Goal: Information Seeking & Learning: Learn about a topic

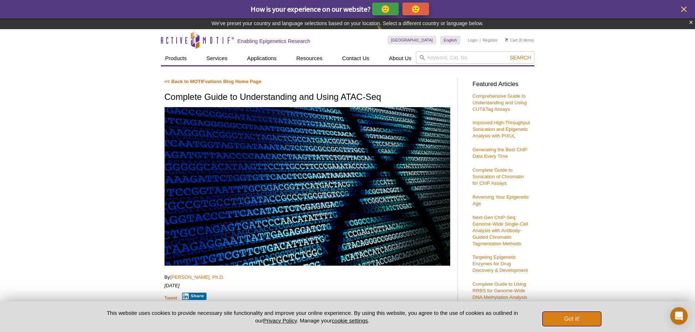
click at [590, 325] on button "Got it!" at bounding box center [572, 319] width 58 height 15
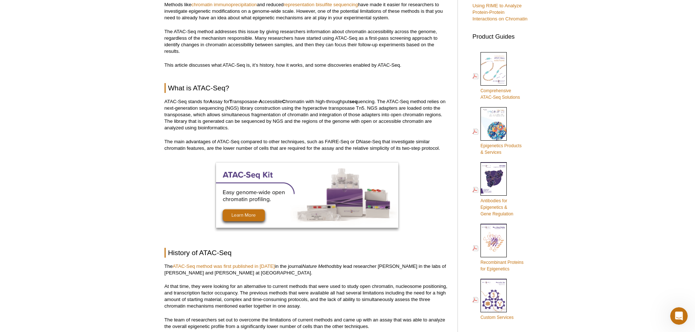
scroll to position [391, 0]
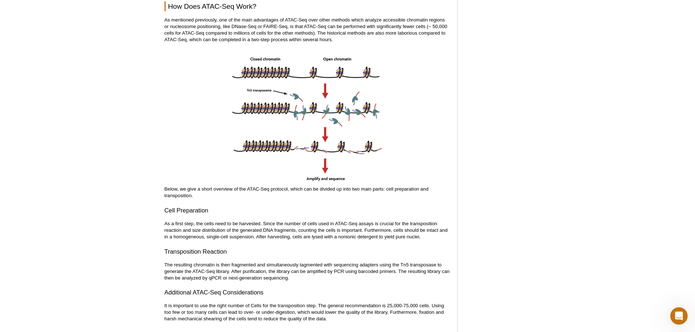
scroll to position [0, 0]
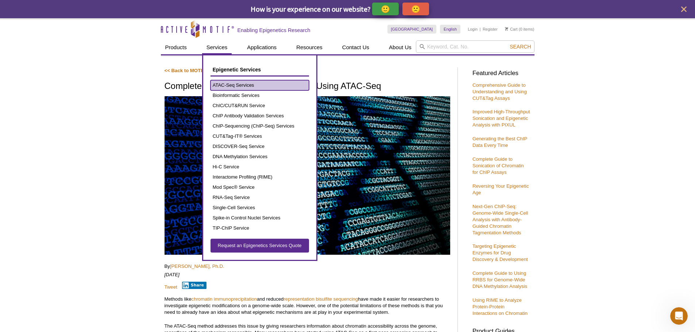
click at [241, 86] on link "ATAC-Seq Services" at bounding box center [260, 85] width 99 height 10
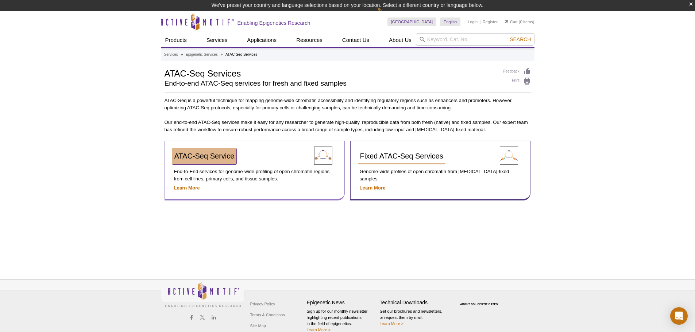
click at [210, 153] on span "ATAC-Seq Service" at bounding box center [204, 156] width 60 height 8
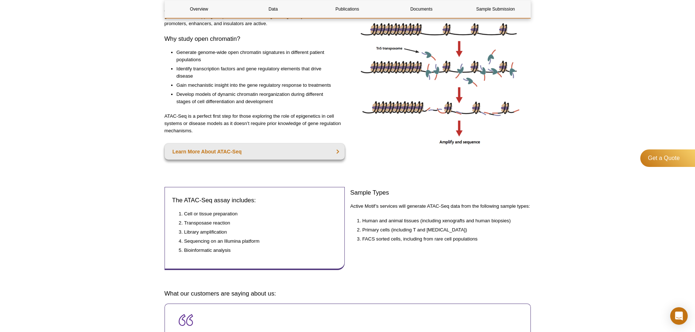
scroll to position [219, 0]
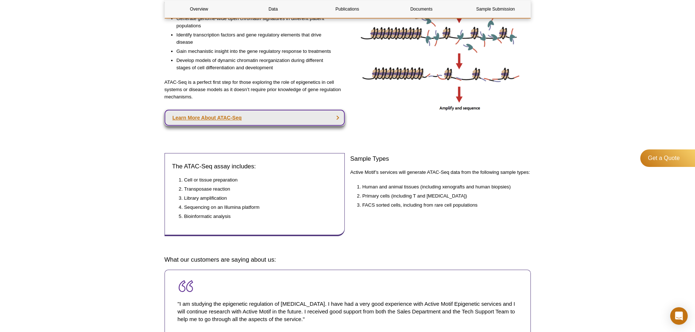
click at [259, 116] on link "Learn More About ATAC-Seq" at bounding box center [255, 118] width 181 height 16
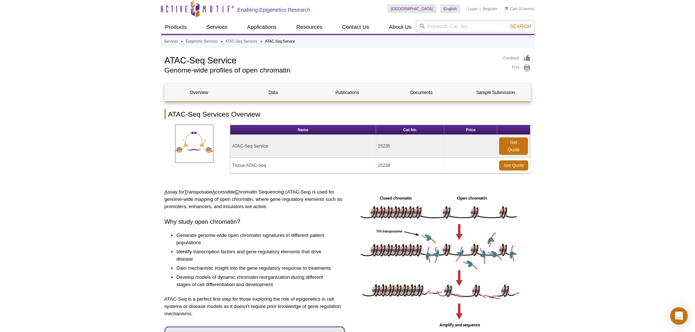
scroll to position [0, 0]
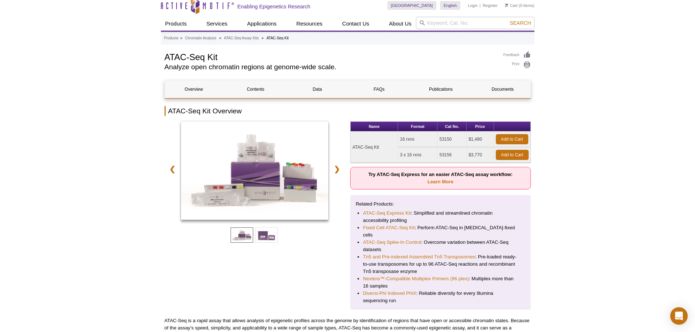
scroll to position [36, 0]
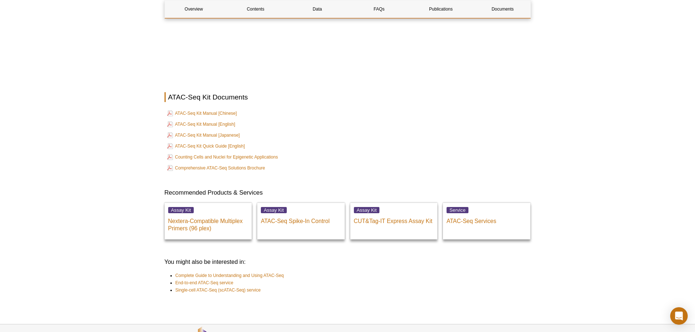
scroll to position [1983, 0]
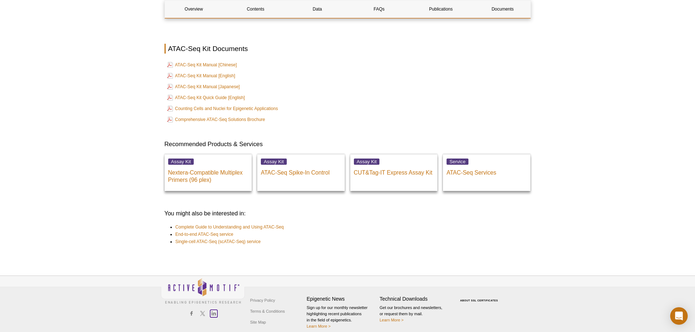
click at [214, 312] on icon at bounding box center [213, 314] width 5 height 5
click at [203, 312] on icon at bounding box center [202, 314] width 5 height 5
click at [263, 317] on link "Site Map" at bounding box center [258, 322] width 19 height 11
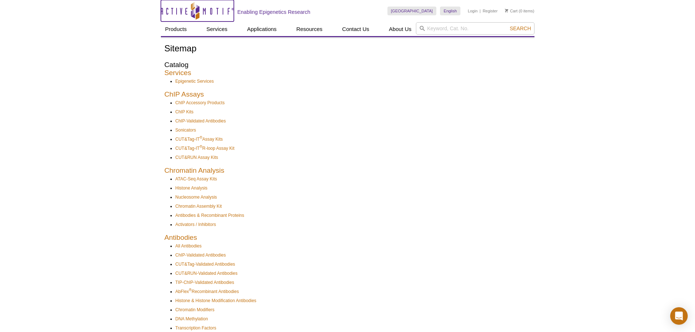
click at [192, 14] on icon "Active Motif Logo" at bounding box center [197, 11] width 73 height 18
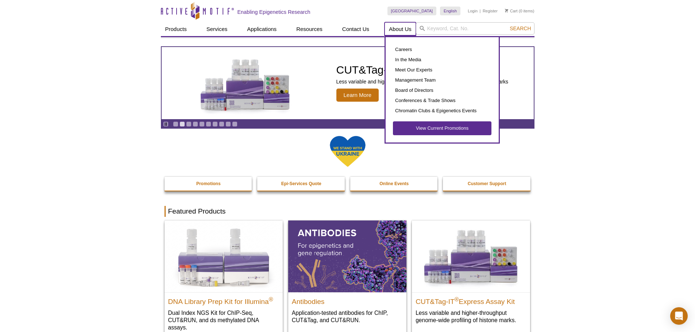
click at [401, 26] on link "About Us" at bounding box center [400, 29] width 31 height 14
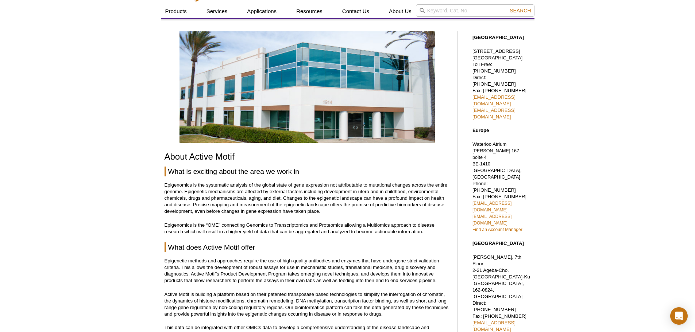
scroll to position [36, 0]
